Goal: Task Accomplishment & Management: Complete application form

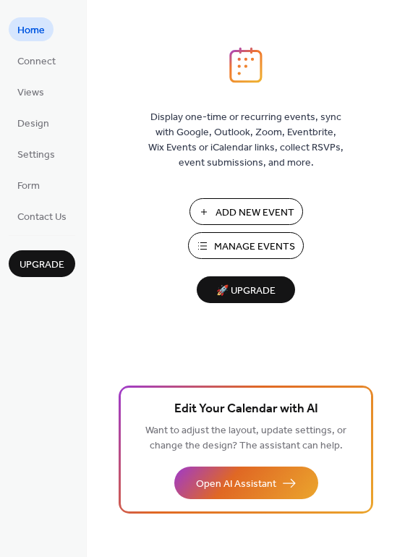
click at [224, 219] on span "Add New Event" at bounding box center [255, 213] width 79 height 15
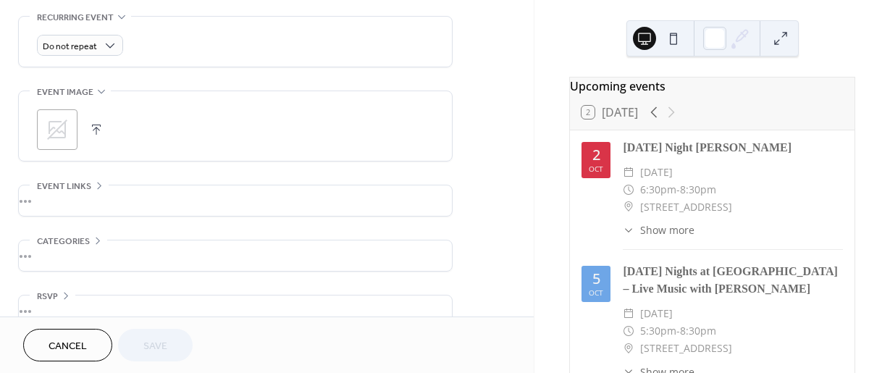
scroll to position [650, 0]
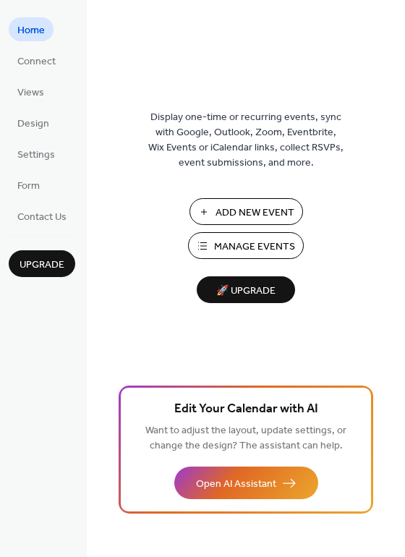
click at [217, 234] on button "Manage Events" at bounding box center [246, 245] width 116 height 27
click at [231, 206] on span "Add New Event" at bounding box center [255, 213] width 79 height 15
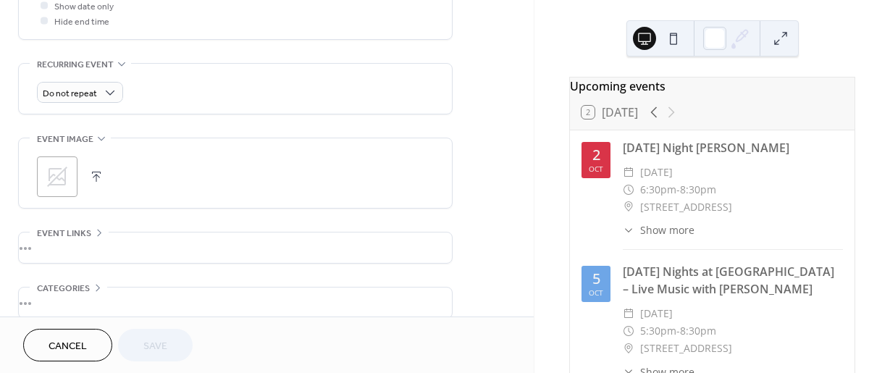
scroll to position [650, 0]
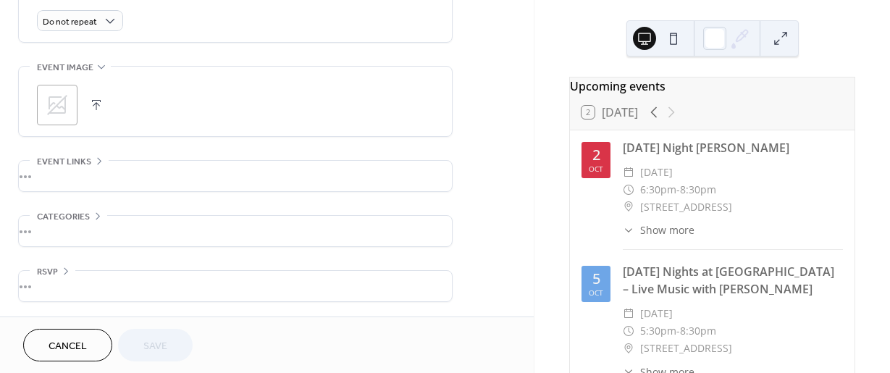
click at [62, 167] on div "•••" at bounding box center [235, 176] width 433 height 30
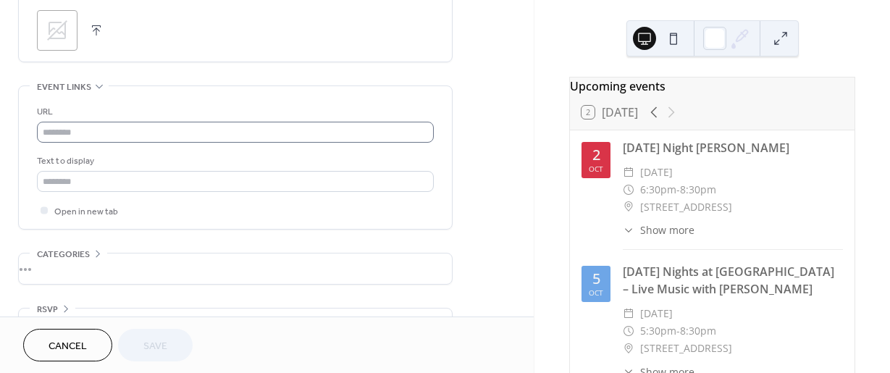
scroll to position [736, 0]
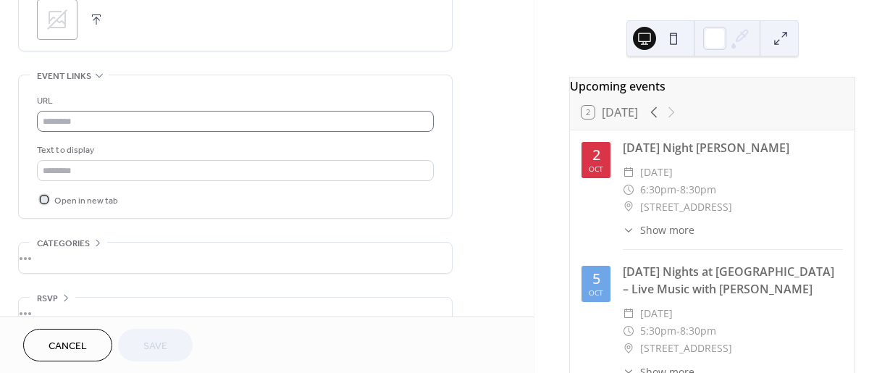
click at [106, 206] on span "Open in new tab" at bounding box center [86, 200] width 64 height 15
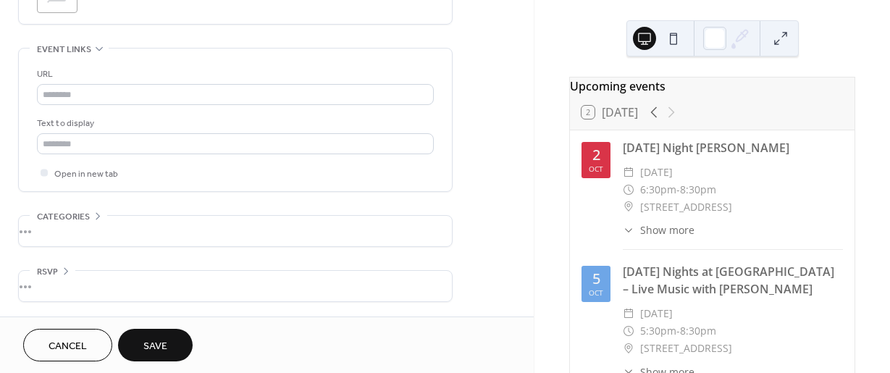
click at [71, 269] on div "RSVP" at bounding box center [53, 271] width 46 height 15
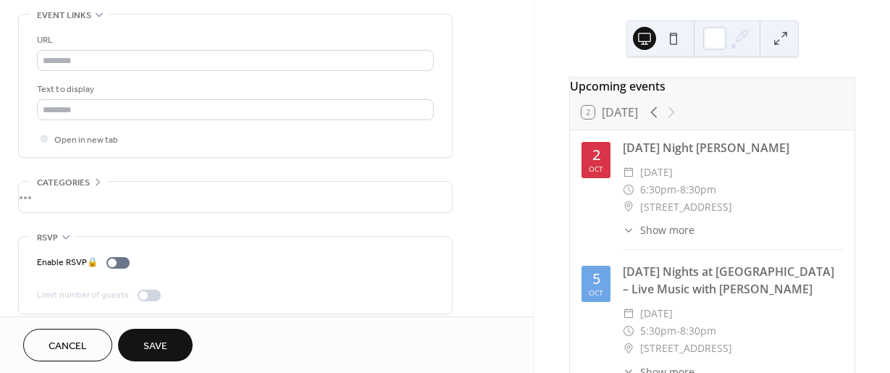
scroll to position [725, 0]
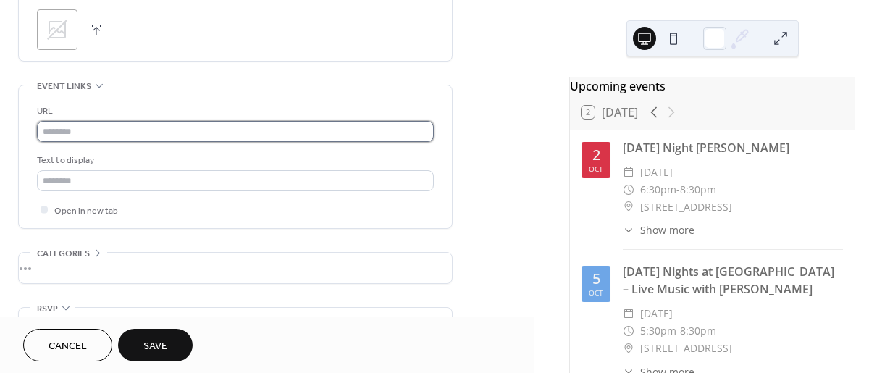
click at [287, 139] on input "text" at bounding box center [235, 131] width 397 height 21
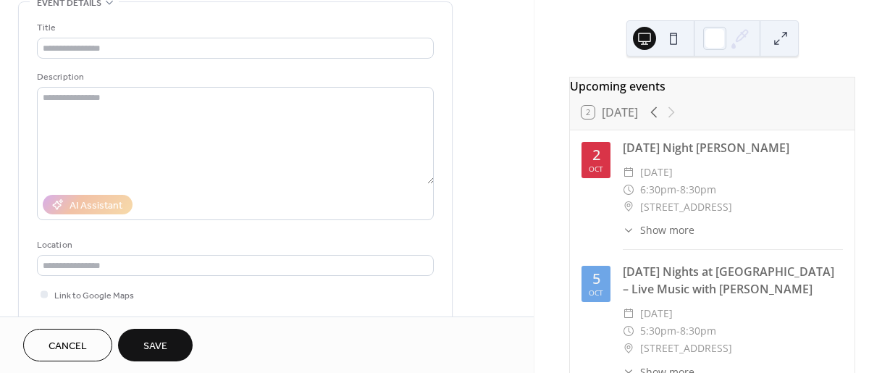
scroll to position [25, 0]
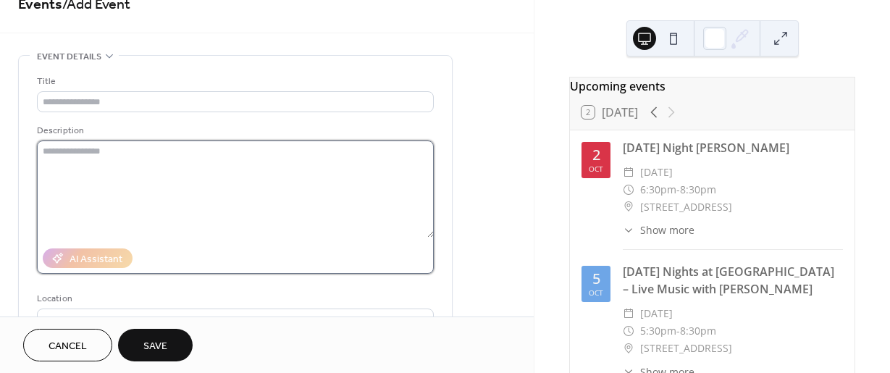
click at [203, 193] on textarea at bounding box center [235, 188] width 397 height 97
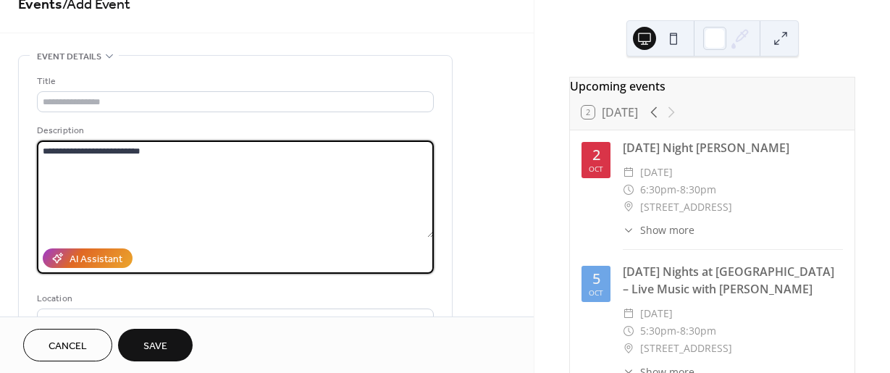
type textarea "**********"
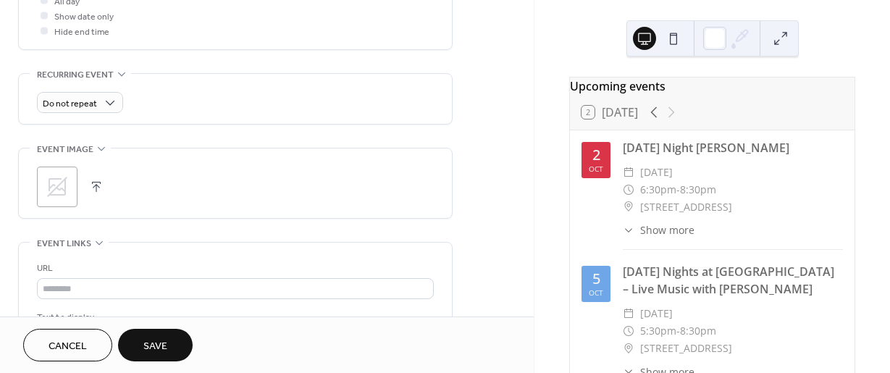
scroll to position [626, 0]
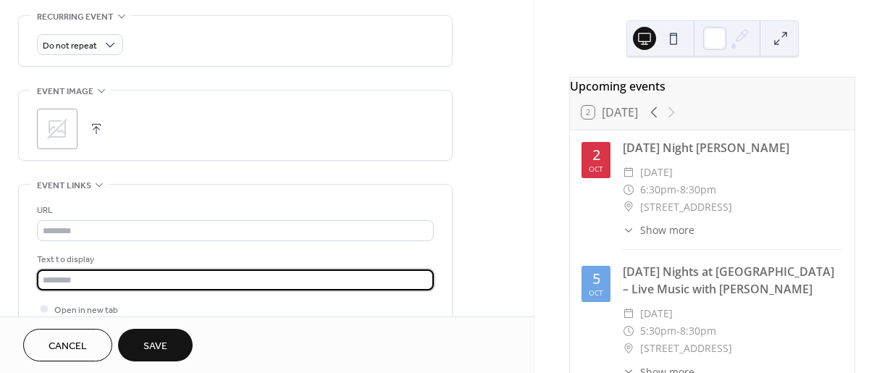
click at [90, 278] on input "text" at bounding box center [235, 279] width 397 height 21
